Goal: Information Seeking & Learning: Learn about a topic

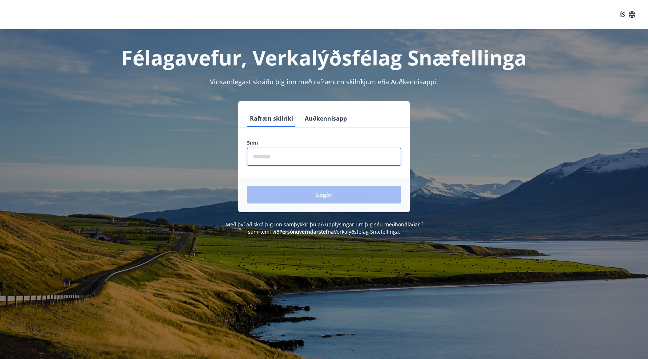
click at [319, 157] on input "phone" at bounding box center [324, 157] width 154 height 18
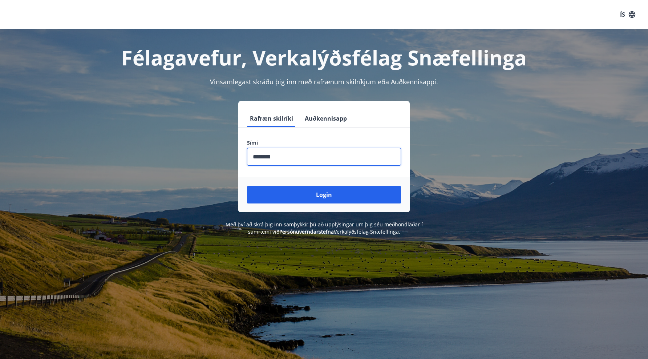
type input "********"
click at [247, 186] on button "Login" at bounding box center [324, 194] width 154 height 17
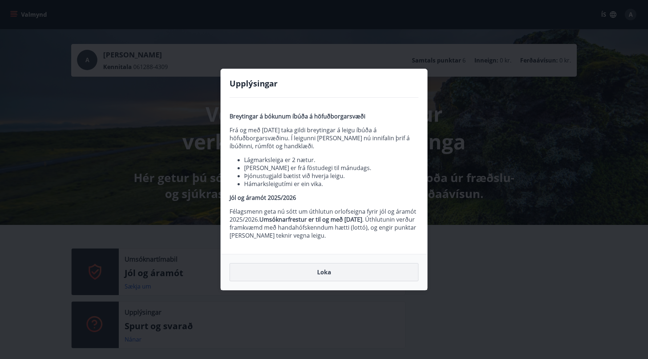
click at [311, 272] on button "Loka" at bounding box center [324, 272] width 189 height 18
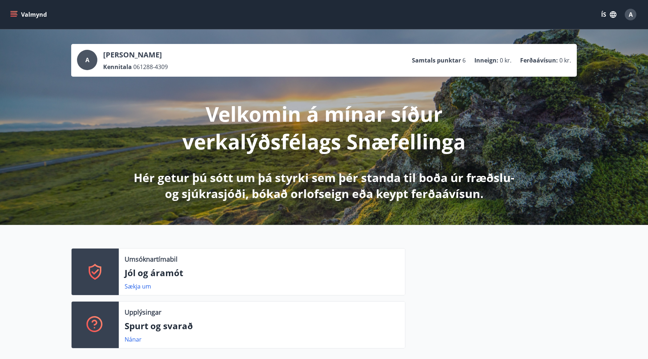
click at [15, 13] on icon "menu" at bounding box center [14, 13] width 7 height 1
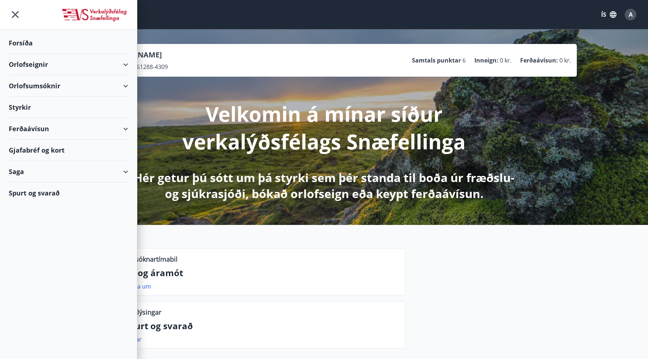
click at [601, 16] on button "ÍS" at bounding box center [608, 14] width 23 height 13
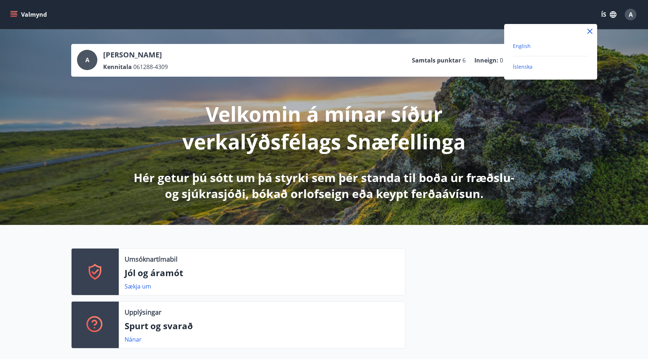
click at [519, 46] on span "English" at bounding box center [522, 45] width 18 height 7
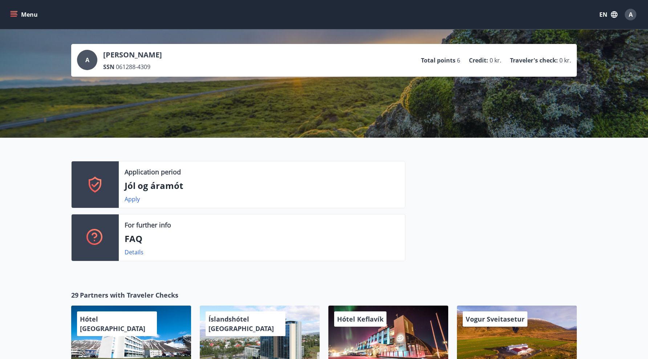
click at [12, 9] on button "Menu" at bounding box center [25, 14] width 32 height 13
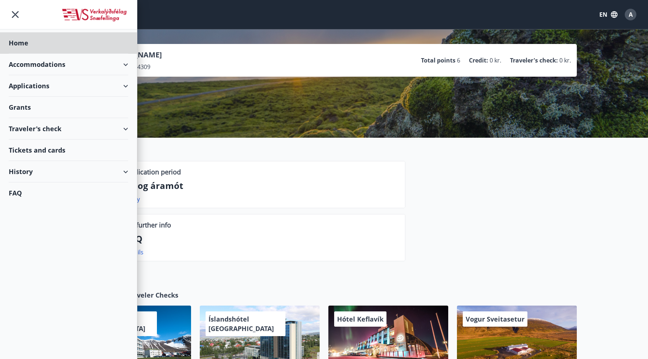
click at [58, 101] on div "Grants" at bounding box center [68, 107] width 119 height 21
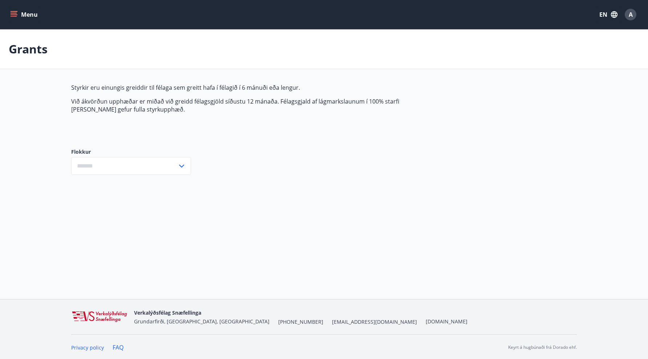
type input "***"
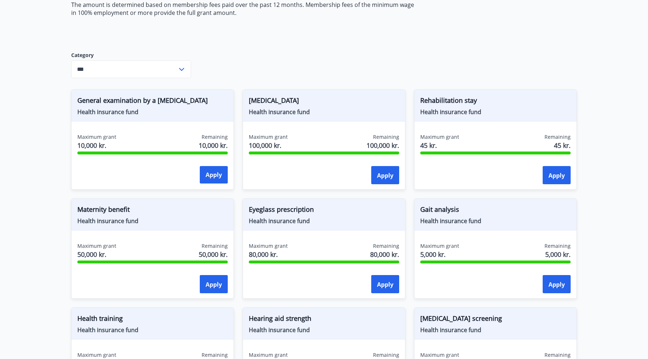
scroll to position [97, 0]
click at [51, 243] on main "Grants Grants are only paid to members who have paid into the club for 6 months…" at bounding box center [324, 337] width 648 height 810
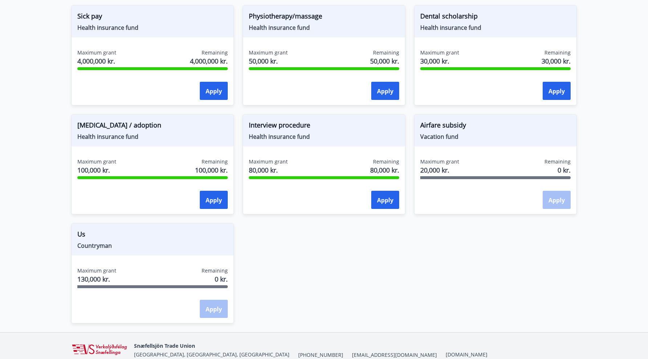
scroll to position [509, 0]
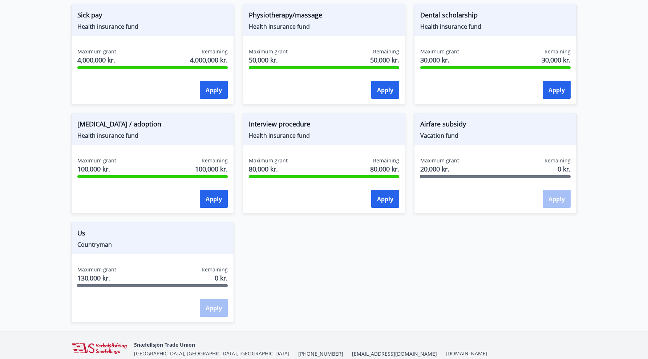
click at [212, 317] on div "Maximum grant 130,000 kr. Remaining 0 kr. Apply" at bounding box center [153, 292] width 162 height 53
click at [212, 309] on div "Apply" at bounding box center [214, 308] width 28 height 18
click at [211, 279] on div "Remaining 0 kr." at bounding box center [215, 275] width 26 height 18
click at [211, 280] on div "Remaining 0 kr." at bounding box center [215, 275] width 26 height 18
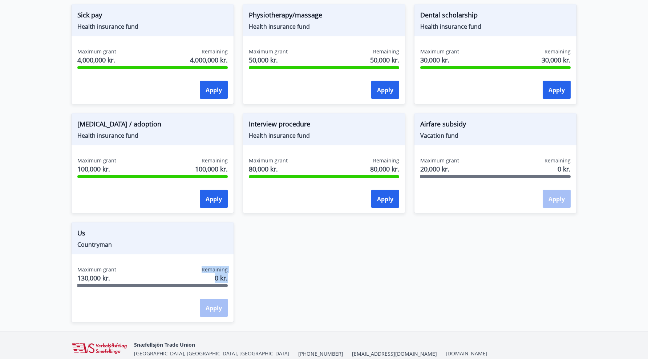
drag, startPoint x: 202, startPoint y: 269, endPoint x: 236, endPoint y: 276, distance: 35.0
drag, startPoint x: 115, startPoint y: 275, endPoint x: 76, endPoint y: 263, distance: 40.7
click at [76, 263] on div "Us Countryman Maximum grant 130,000 kr. Remaining 0 kr. Apply" at bounding box center [152, 272] width 163 height 100
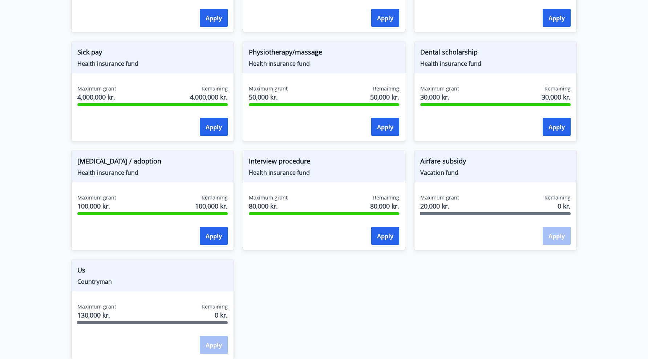
scroll to position [451, 0]
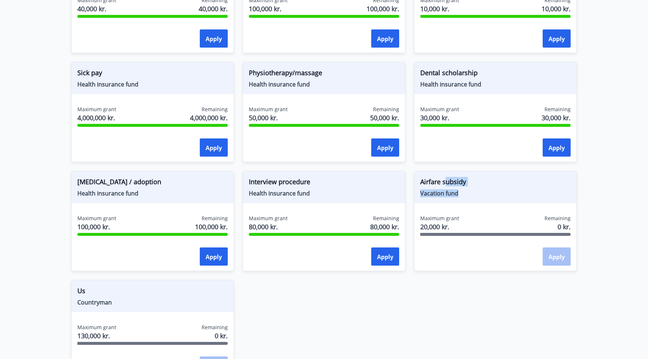
drag, startPoint x: 447, startPoint y: 182, endPoint x: 446, endPoint y: 204, distance: 22.2
click at [446, 204] on div "Airfare subsidy Vacation fund Maximum grant 20,000 kr. Remaining 0 kr. Apply" at bounding box center [495, 221] width 163 height 100
click at [468, 202] on div "Airfare subsidy Vacation fund" at bounding box center [495, 187] width 162 height 32
drag, startPoint x: 415, startPoint y: 182, endPoint x: 474, endPoint y: 183, distance: 58.1
click at [474, 183] on div "Airfare subsidy Vacation fund" at bounding box center [495, 187] width 162 height 32
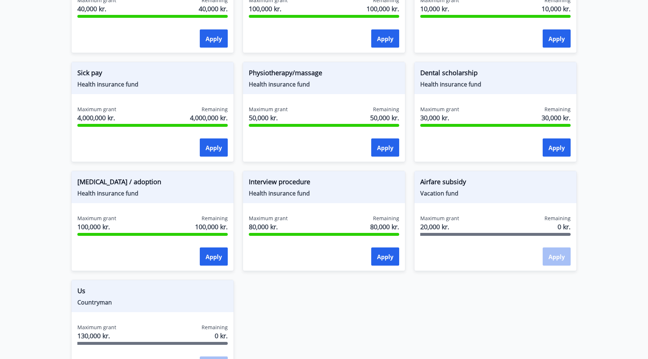
click at [472, 191] on span "Vacation fund" at bounding box center [495, 193] width 150 height 8
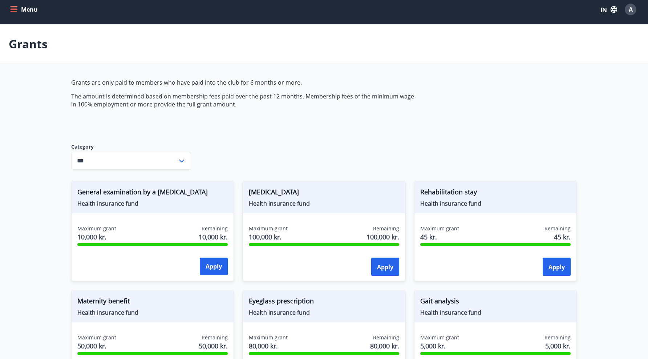
scroll to position [6, 0]
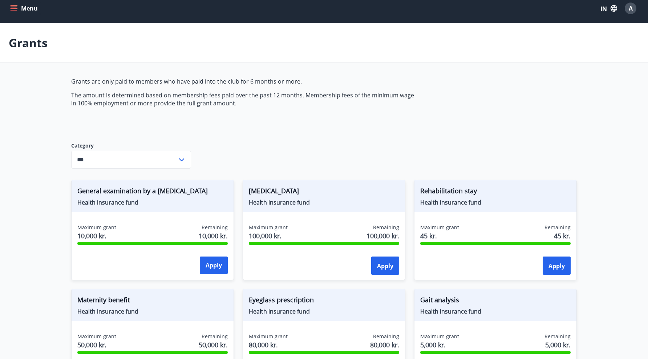
click at [34, 35] on p "Grants" at bounding box center [28, 43] width 39 height 16
click at [34, 40] on p "Grants" at bounding box center [28, 43] width 39 height 16
click at [34, 45] on p "Grants" at bounding box center [28, 43] width 39 height 16
click at [13, 9] on icon "menu" at bounding box center [13, 8] width 7 height 7
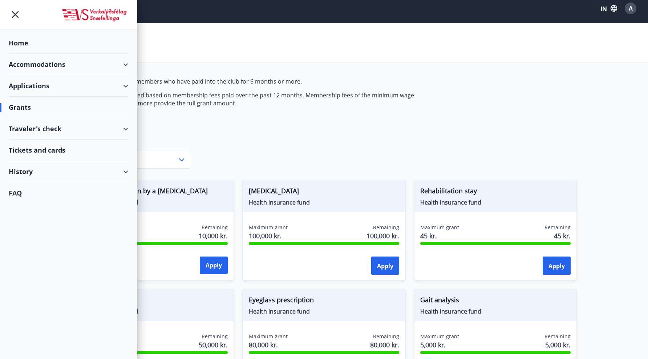
click at [49, 169] on div "History" at bounding box center [68, 171] width 119 height 21
click at [32, 281] on div "Membership fees" at bounding box center [69, 281] width 108 height 15
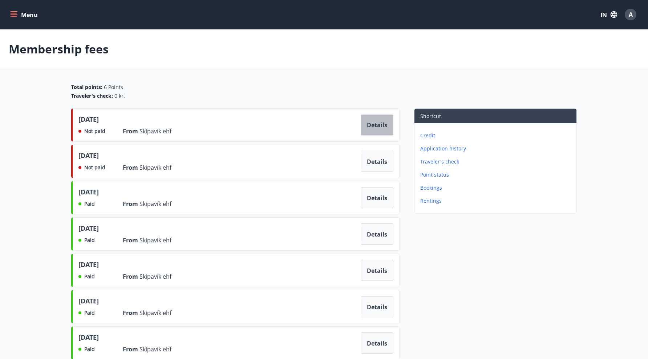
click at [365, 130] on button "Details" at bounding box center [377, 124] width 33 height 21
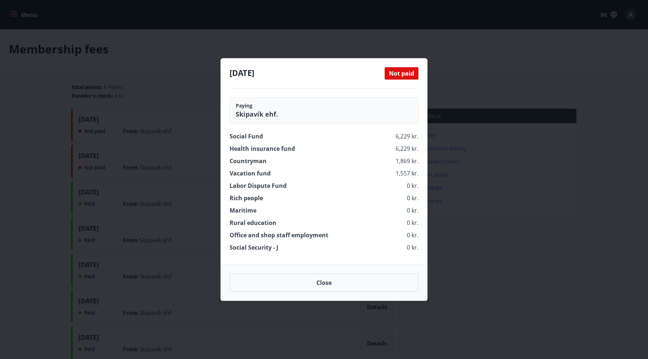
click at [477, 201] on div "August 2025 Not paid Paying Skipavík ehf. Social Fund 6,229 kr. Health insuranc…" at bounding box center [324, 179] width 648 height 359
